Goal: Find specific page/section: Find specific page/section

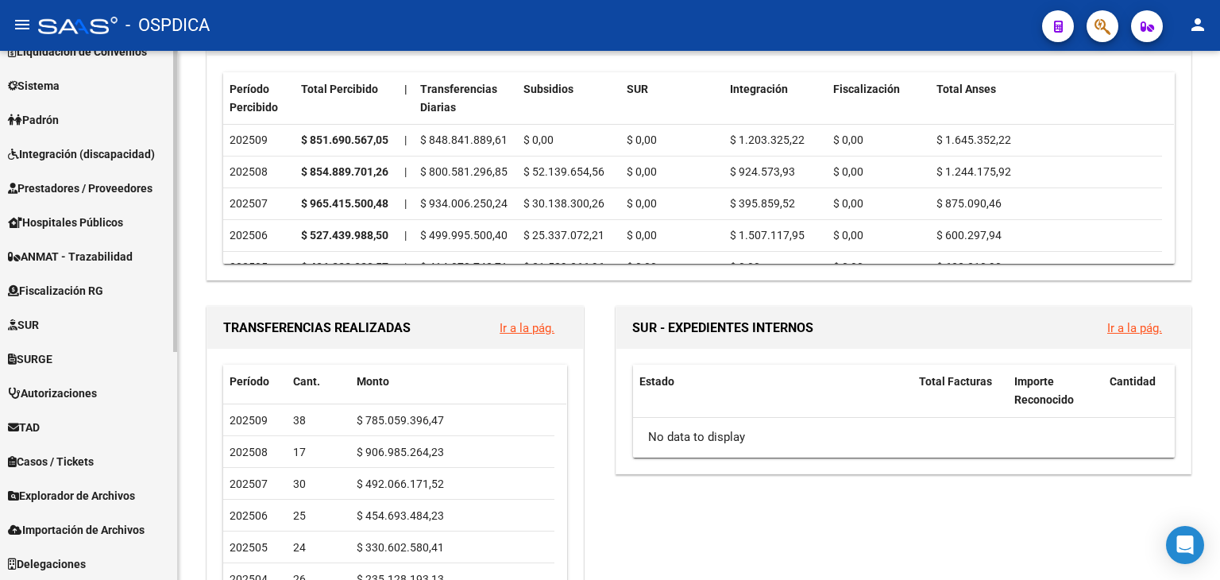
scroll to position [400, 0]
click at [60, 422] on link "TAD" at bounding box center [88, 426] width 177 height 34
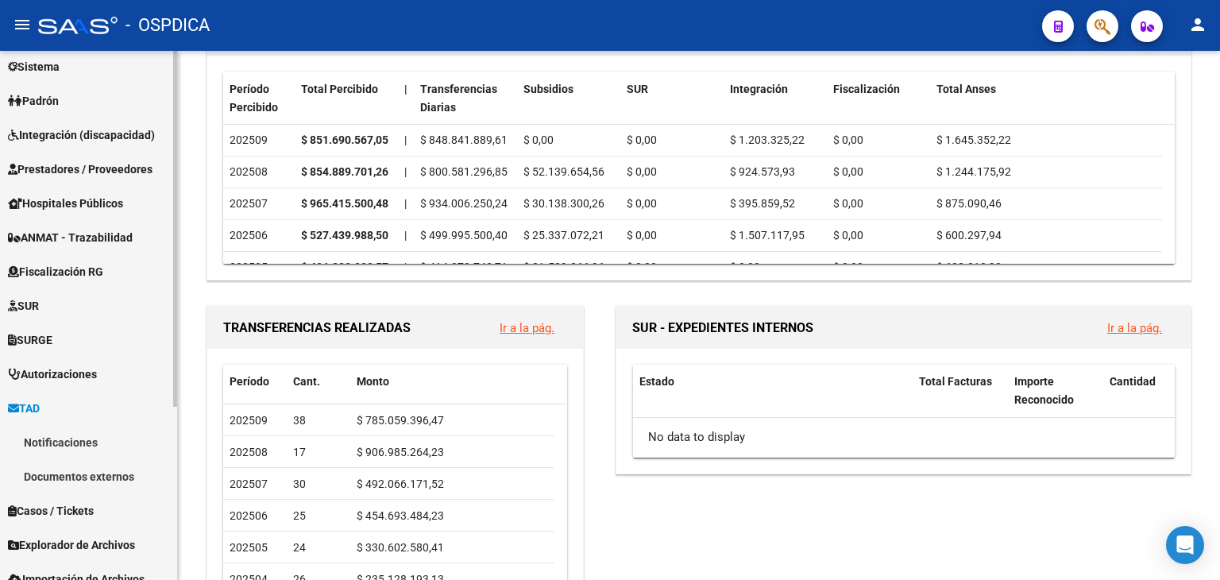
scroll to position [160, 0]
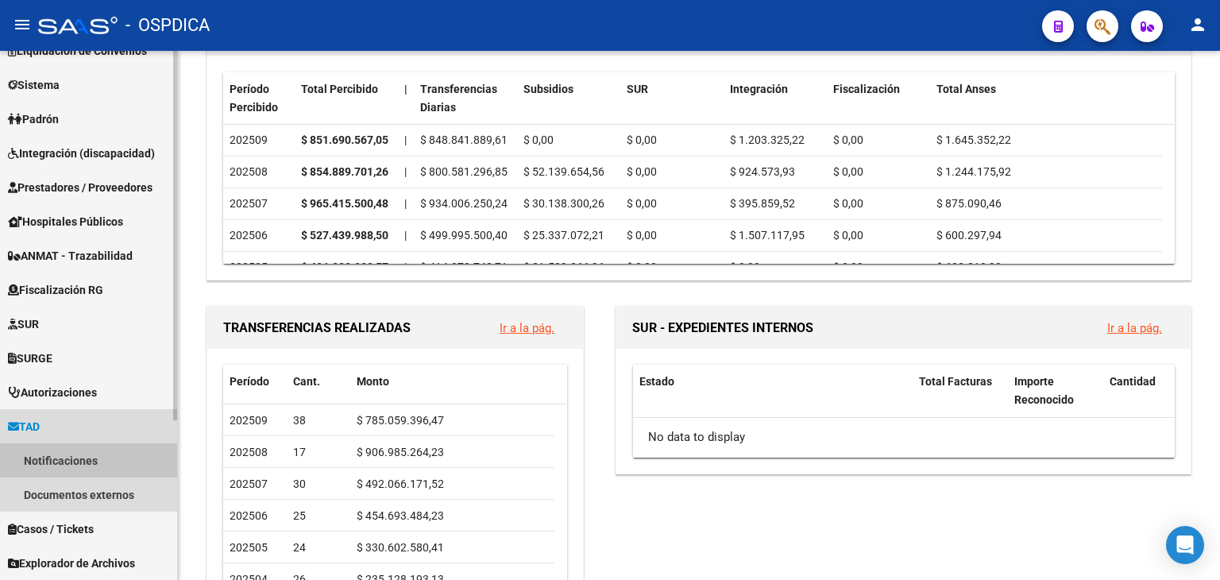
click at [79, 459] on link "Notificaciones" at bounding box center [88, 460] width 177 height 34
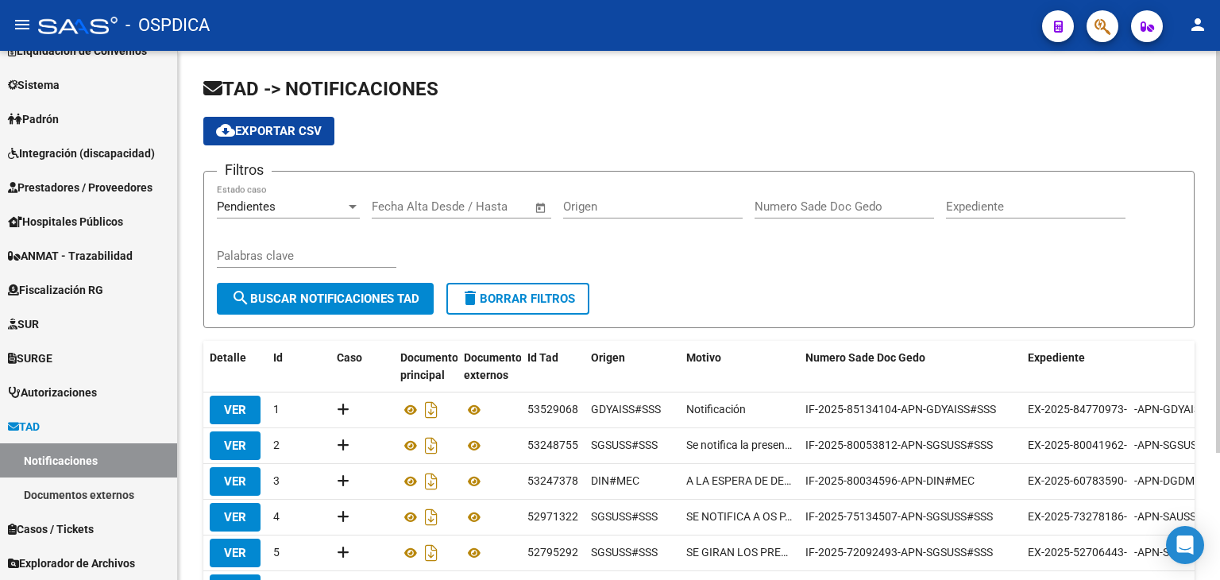
click at [346, 201] on div at bounding box center [353, 206] width 14 height 13
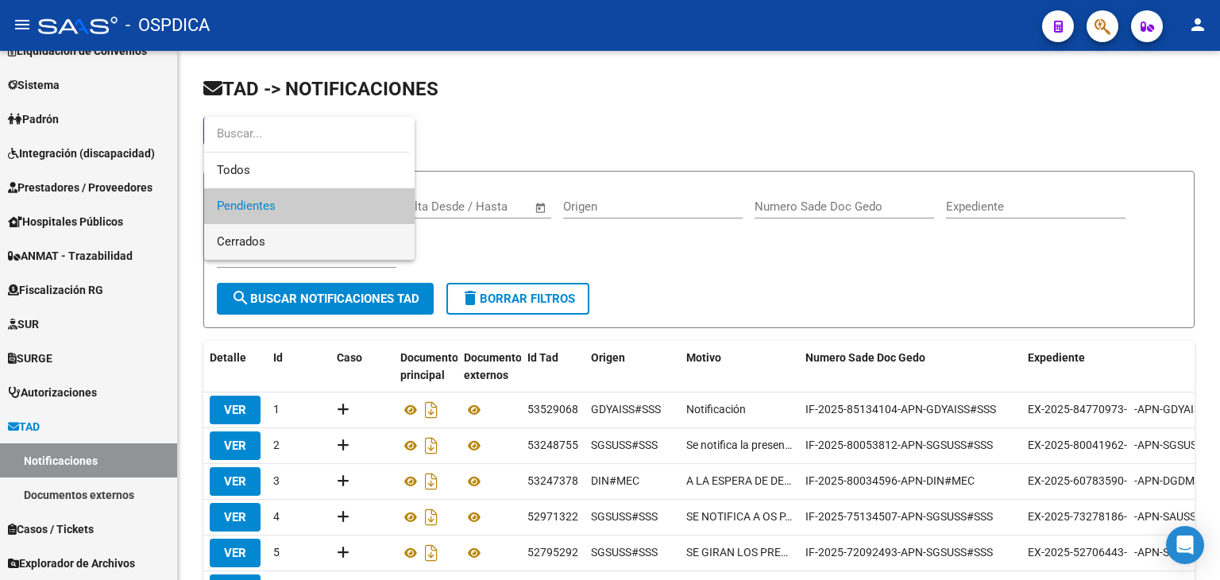
click at [305, 244] on span "Cerrados" at bounding box center [309, 242] width 185 height 36
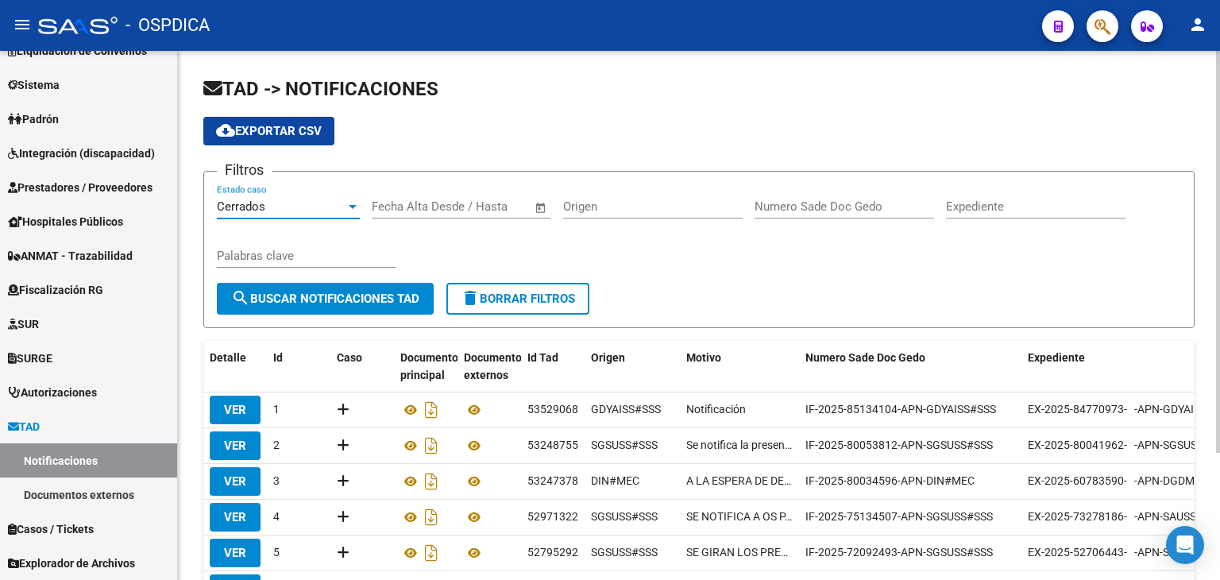
click at [317, 299] on span "search Buscar Notificaciones TAD" at bounding box center [325, 299] width 188 height 14
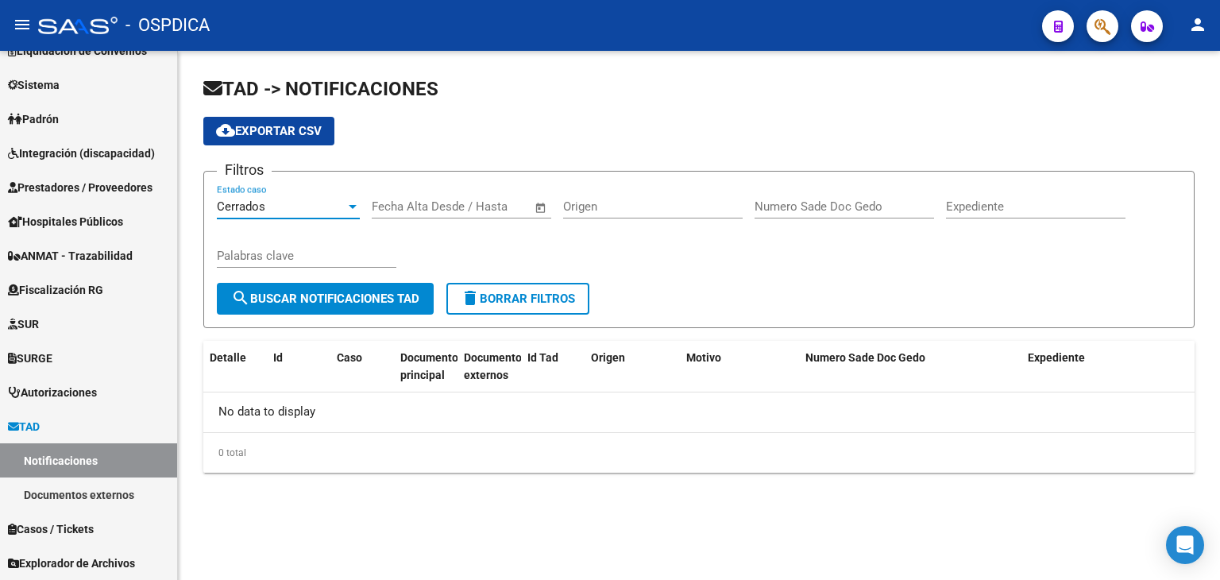
click at [340, 204] on div "Cerrados" at bounding box center [281, 206] width 129 height 14
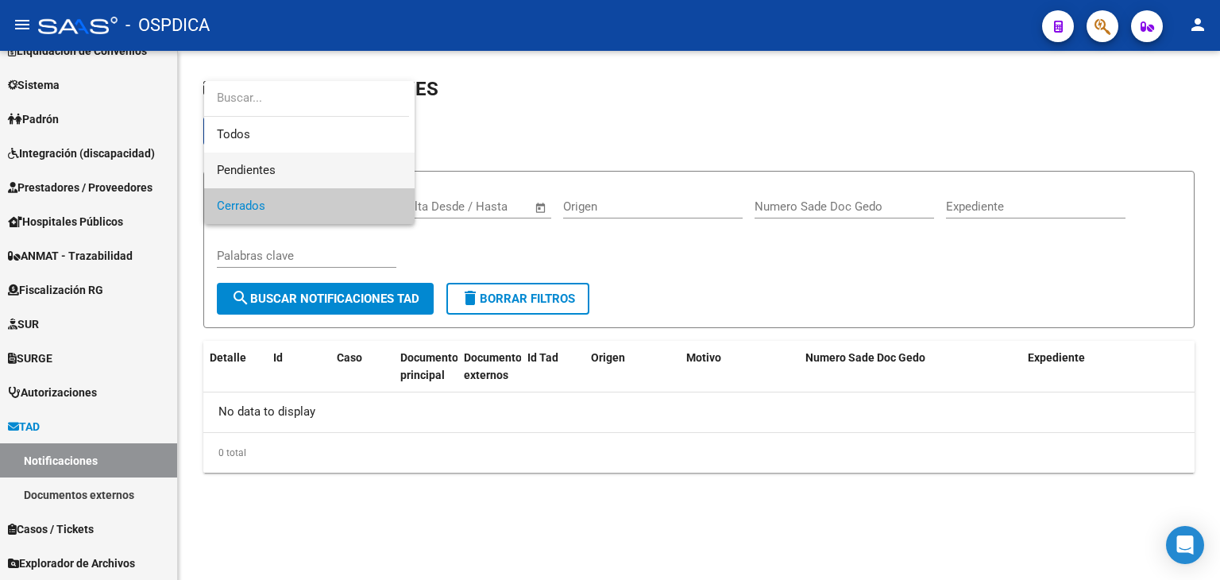
click at [282, 165] on span "Pendientes" at bounding box center [309, 171] width 185 height 36
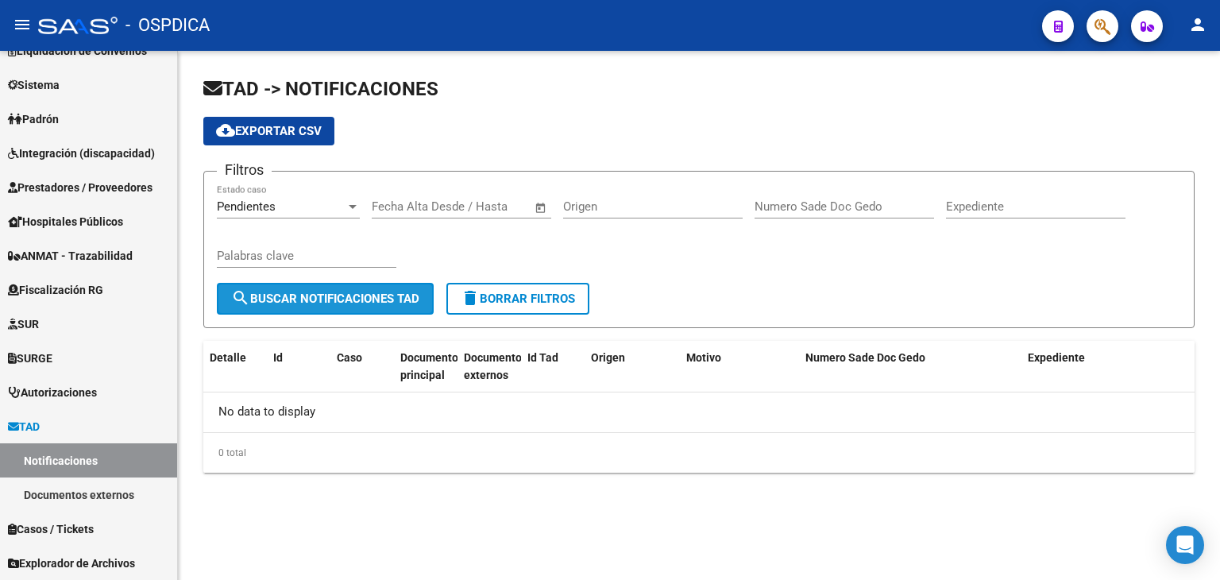
click at [311, 299] on span "search Buscar Notificaciones TAD" at bounding box center [325, 299] width 188 height 14
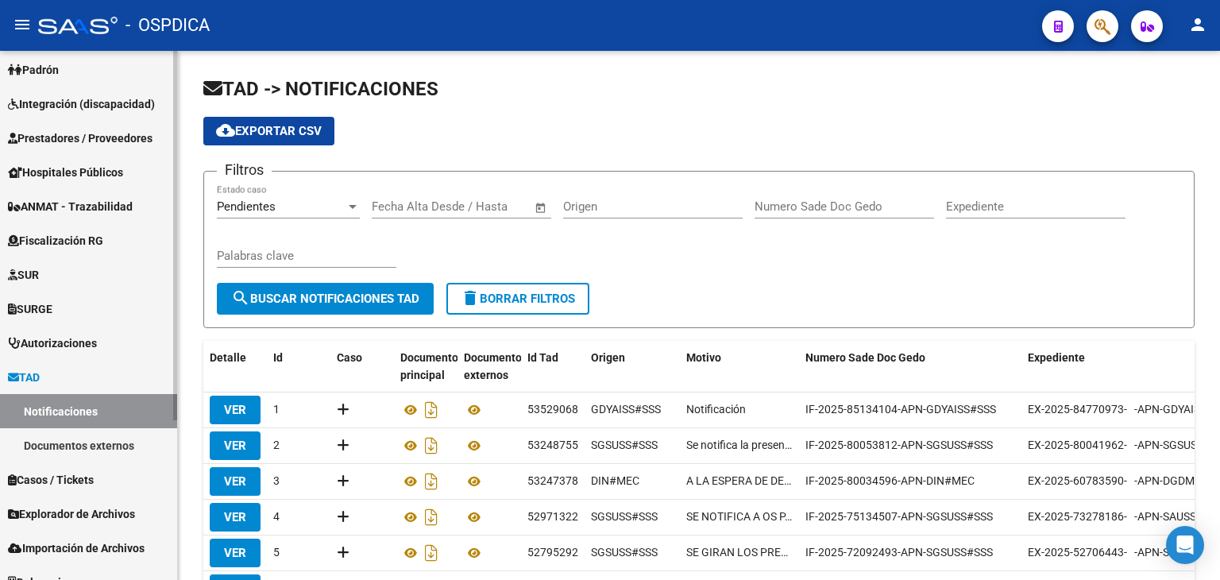
scroll to position [229, 0]
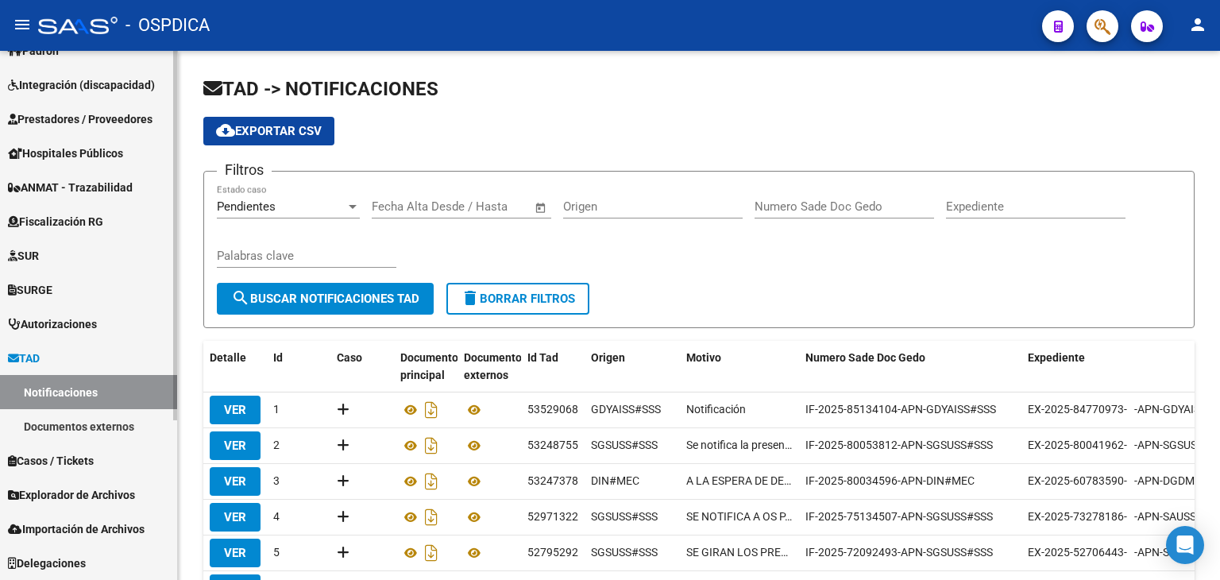
click at [134, 420] on link "Documentos externos" at bounding box center [88, 426] width 177 height 34
